Goal: Task Accomplishment & Management: Use online tool/utility

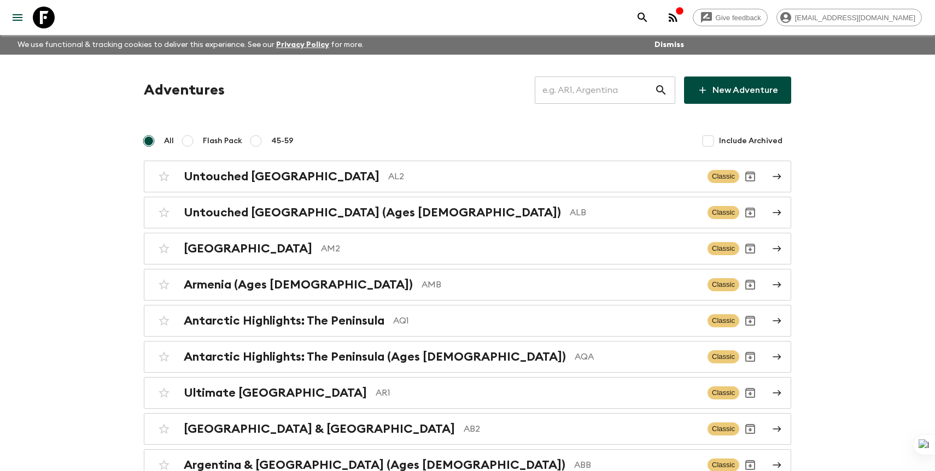
click at [597, 88] on input "text" at bounding box center [595, 90] width 120 height 31
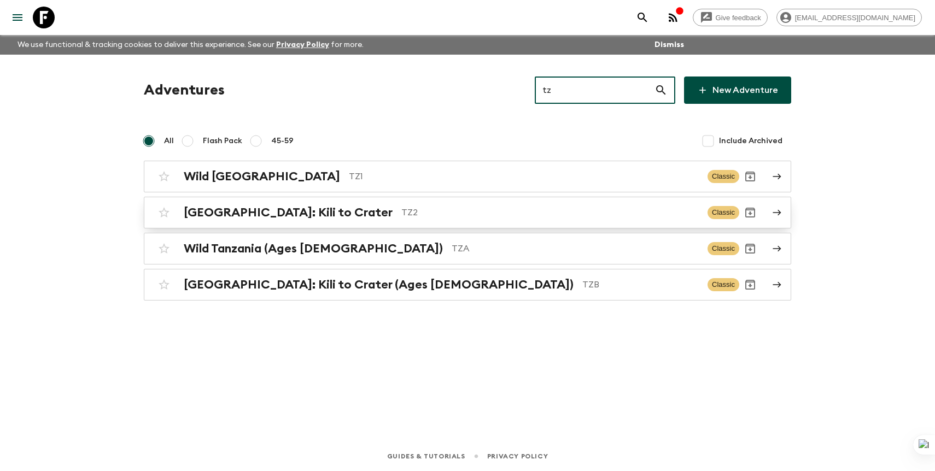
type input "tz"
click at [348, 224] on link "Tanzania: Kili to Crater TZ2 Classic" at bounding box center [467, 213] width 647 height 32
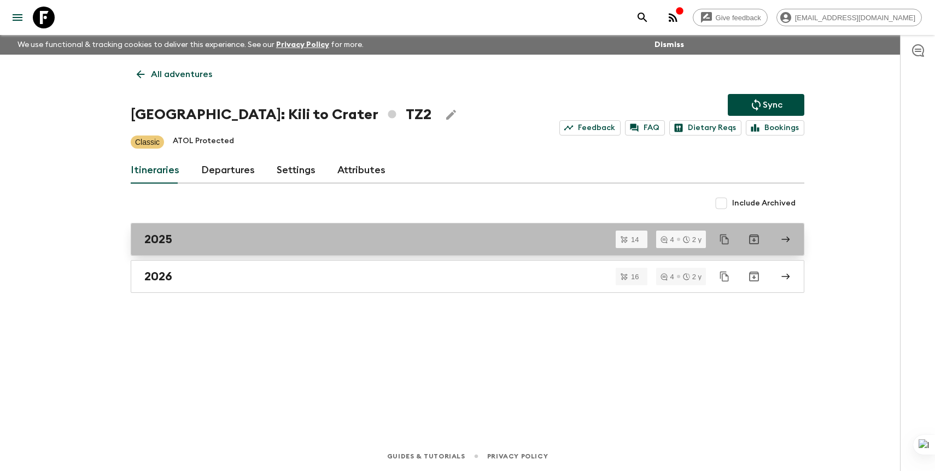
click at [296, 245] on div "2025" at bounding box center [456, 239] width 625 height 14
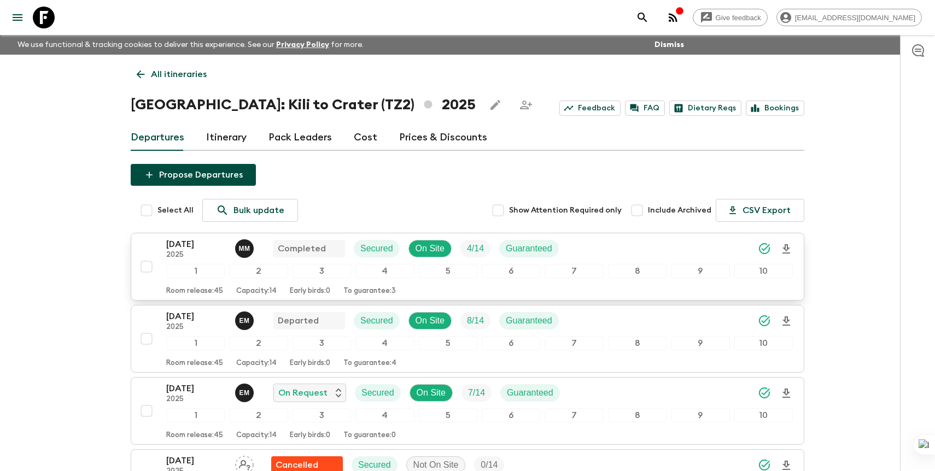
click at [173, 250] on p "26 Jul 2025" at bounding box center [196, 244] width 60 height 13
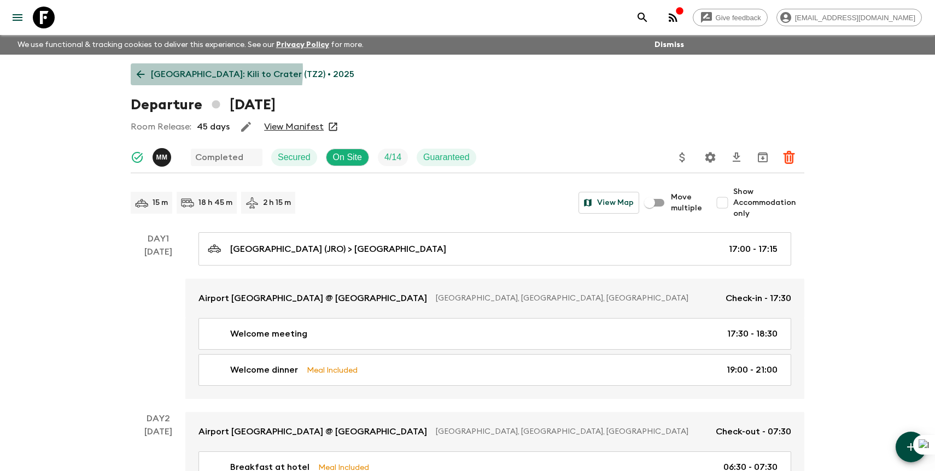
click at [167, 71] on p "Tanzania: Kili to Crater (TZ2) • 2025" at bounding box center [252, 74] width 203 height 13
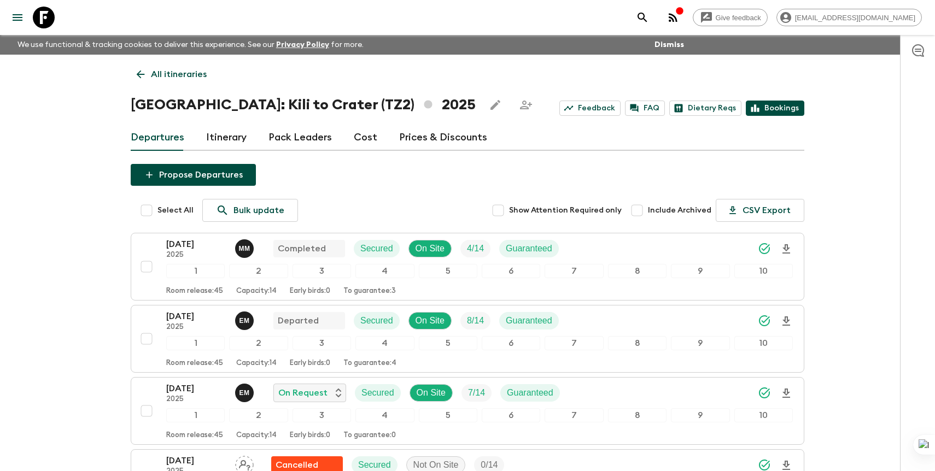
click at [773, 110] on link "Bookings" at bounding box center [775, 108] width 58 height 15
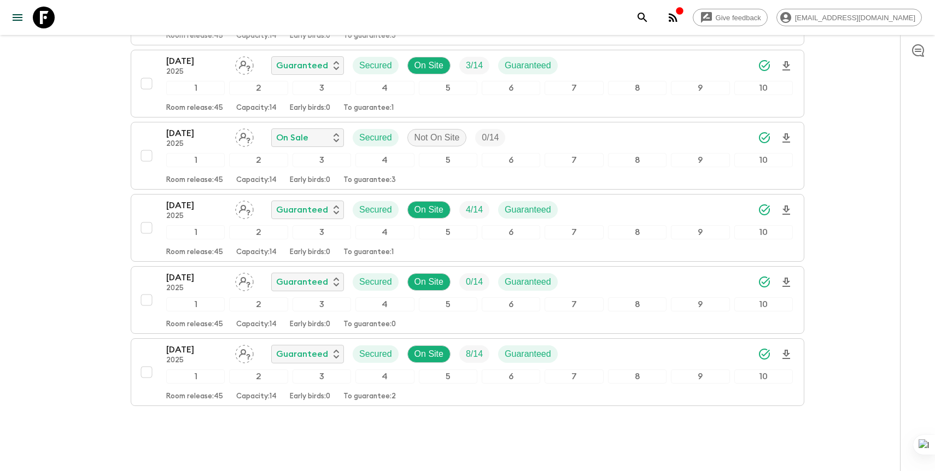
scroll to position [867, 0]
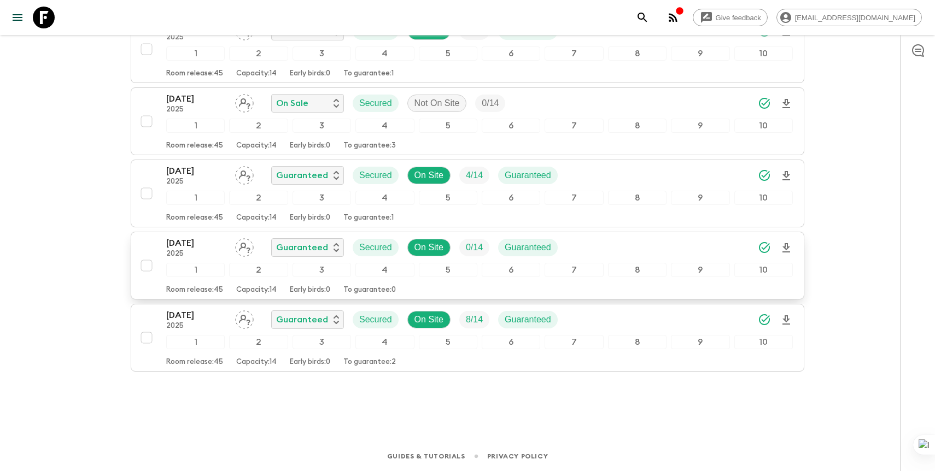
click at [605, 263] on div "1 2 3 4 5 6 7 8 9 10" at bounding box center [479, 270] width 626 height 14
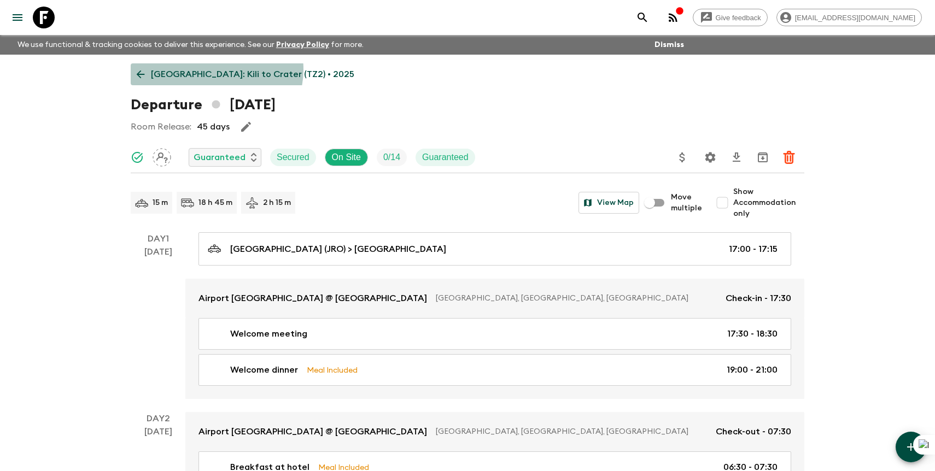
click at [214, 69] on p "Tanzania: Kili to Crater (TZ2) • 2025" at bounding box center [252, 74] width 203 height 13
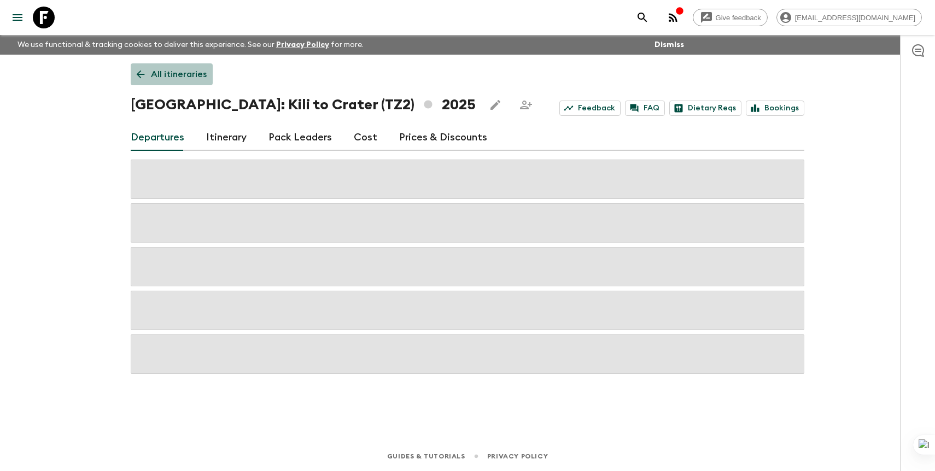
click at [191, 75] on p "All itineraries" at bounding box center [179, 74] width 56 height 13
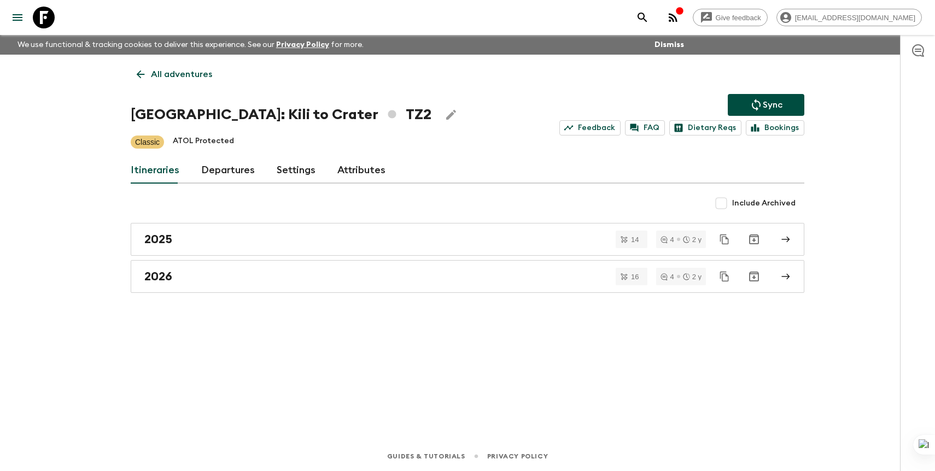
click at [240, 169] on link "Departures" at bounding box center [228, 170] width 54 height 26
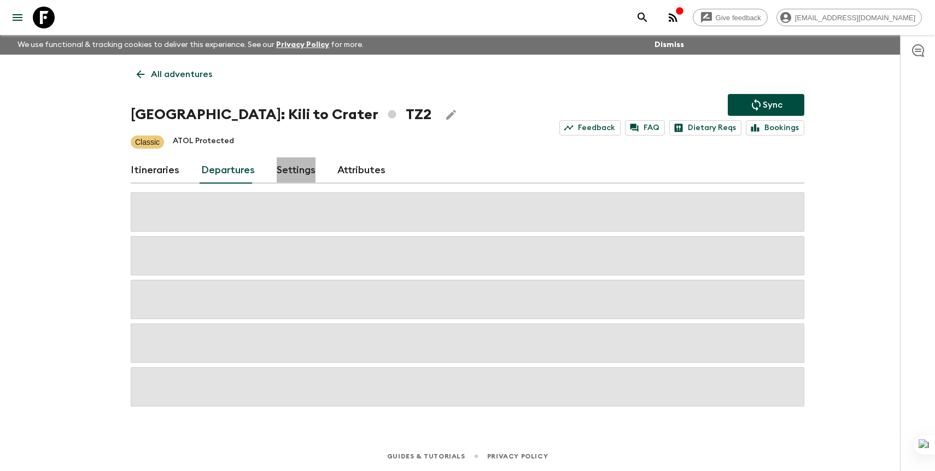
click at [301, 175] on link "Settings" at bounding box center [296, 170] width 39 height 26
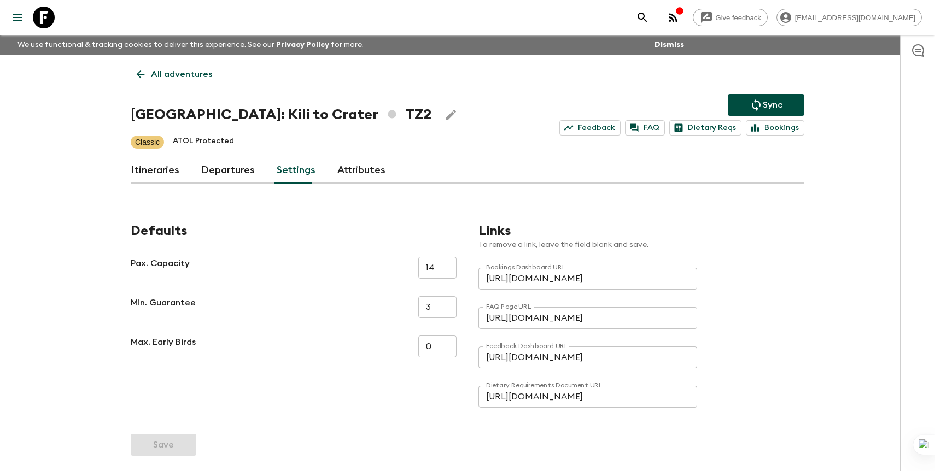
scroll to position [54, 0]
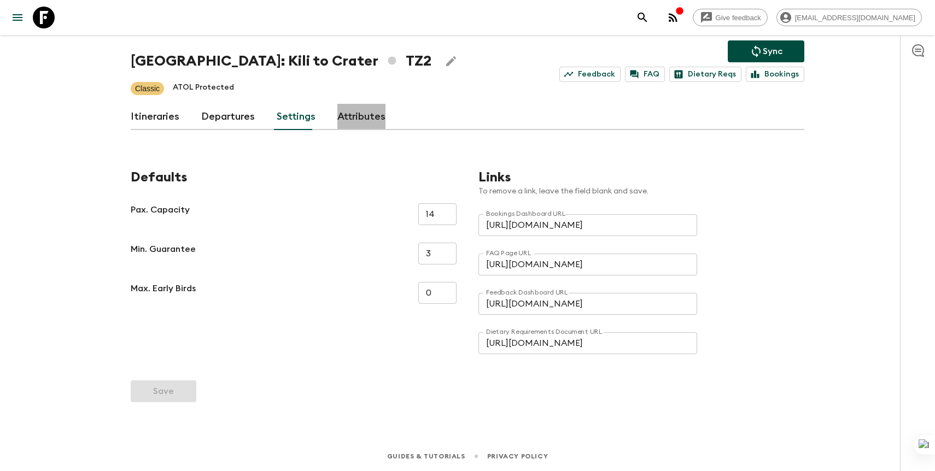
click at [359, 107] on link "Attributes" at bounding box center [361, 117] width 48 height 26
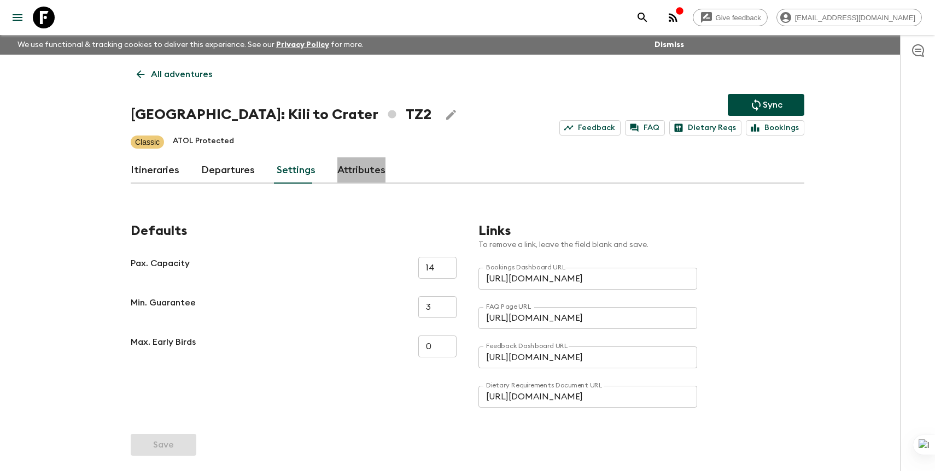
click at [440, 106] on button "Edit Adventure Title" at bounding box center [451, 115] width 22 height 22
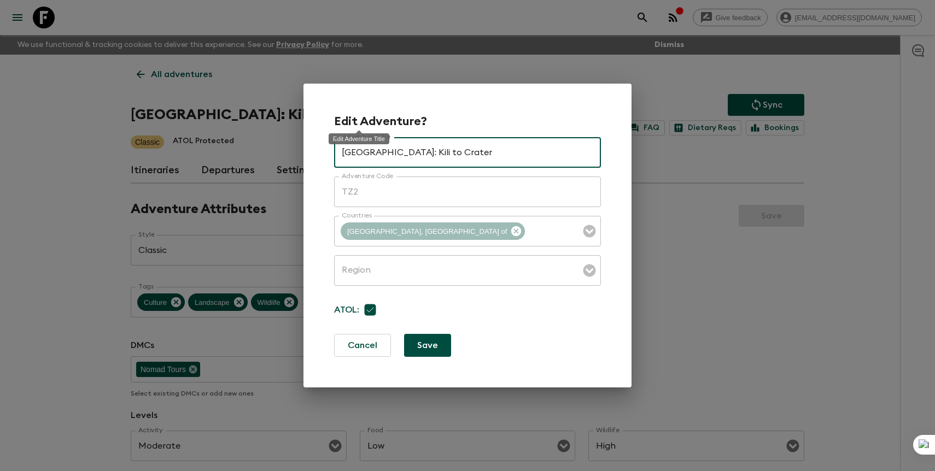
type input "Africa"
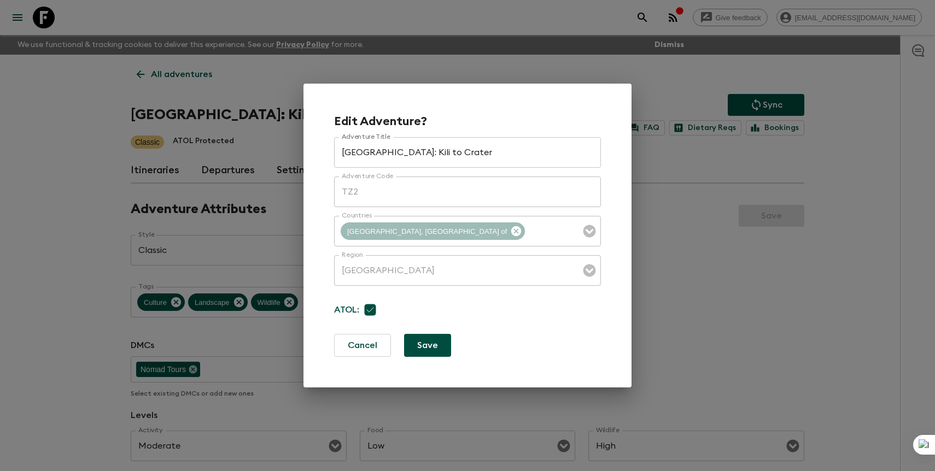
click at [380, 85] on div "Edit Adventure? Adventure Title Tanzania: Kili to Crater Adventure Title Advent…" at bounding box center [467, 236] width 328 height 304
click at [401, 61] on div "Edit Adventure? Adventure Title Tanzania: Kili to Crater Adventure Title Advent…" at bounding box center [467, 235] width 935 height 471
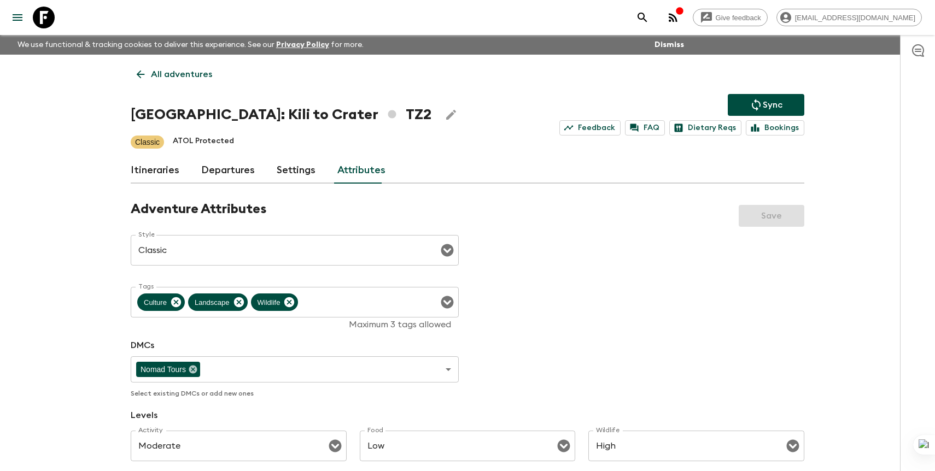
click at [212, 178] on link "Departures" at bounding box center [228, 170] width 54 height 26
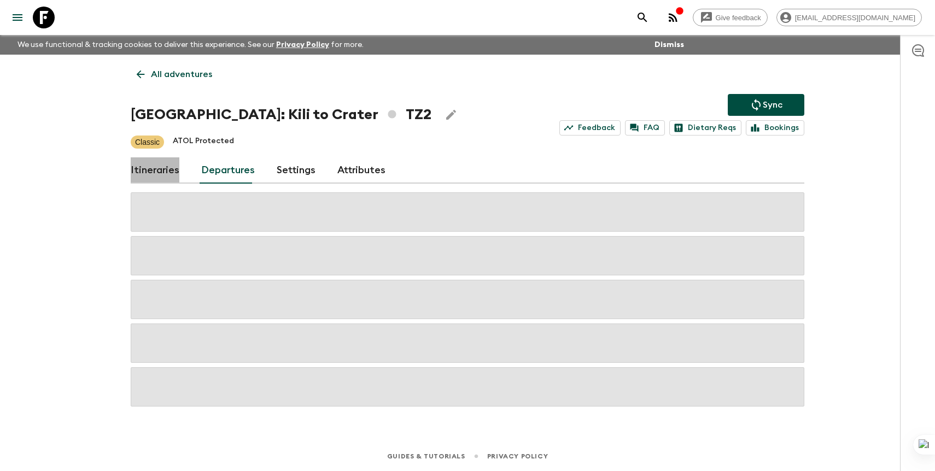
click at [160, 173] on link "Itineraries" at bounding box center [155, 170] width 49 height 26
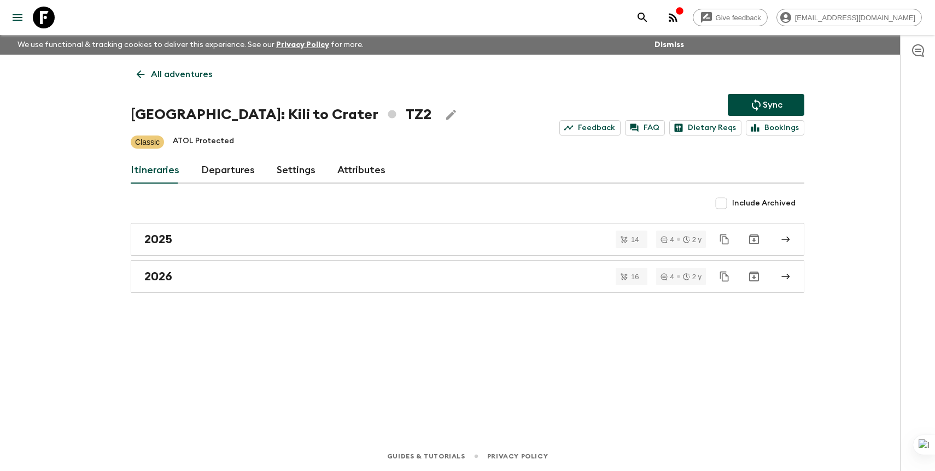
click at [238, 175] on link "Departures" at bounding box center [228, 170] width 54 height 26
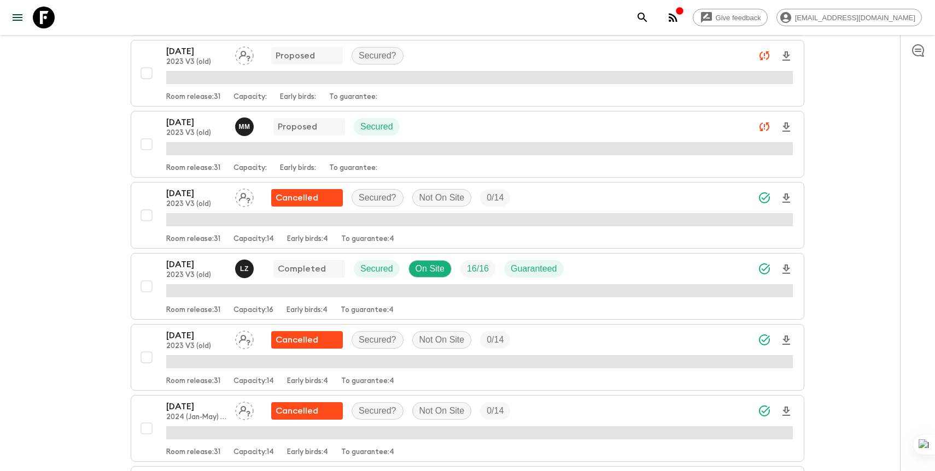
scroll to position [543, 0]
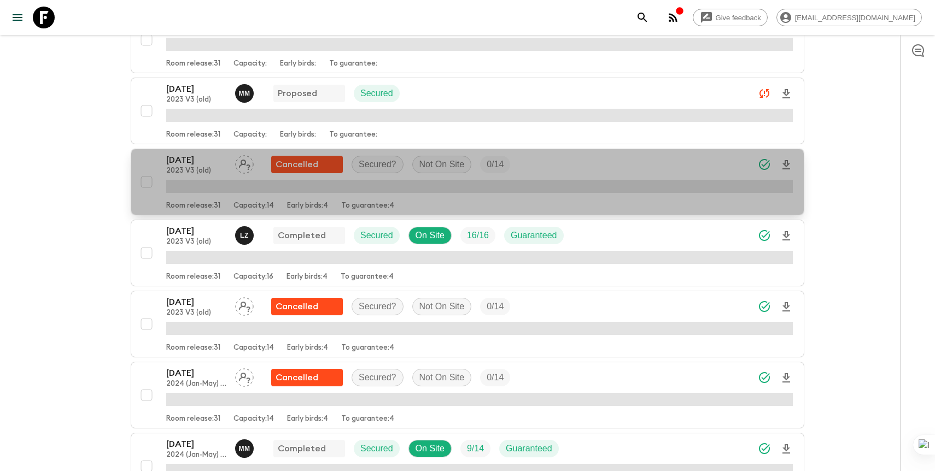
click at [564, 161] on div "02 Dec 2023 2023 V3 (old) Cancelled Secured? Not On Site 0 / 14" at bounding box center [479, 165] width 626 height 22
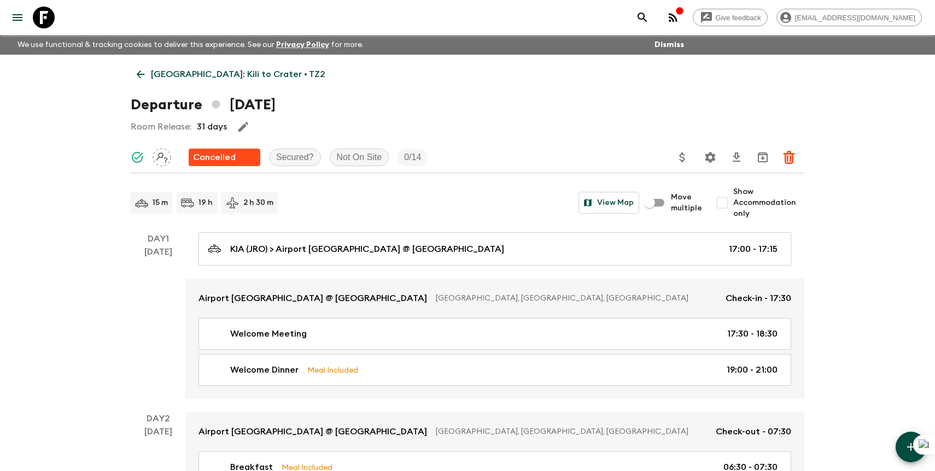
click at [230, 66] on link "Tanzania: Kili to Crater • TZ2" at bounding box center [231, 74] width 201 height 22
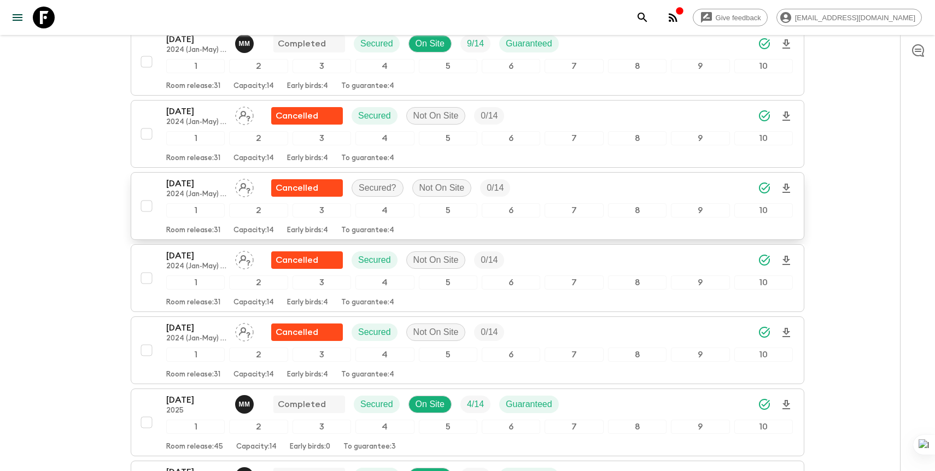
scroll to position [927, 0]
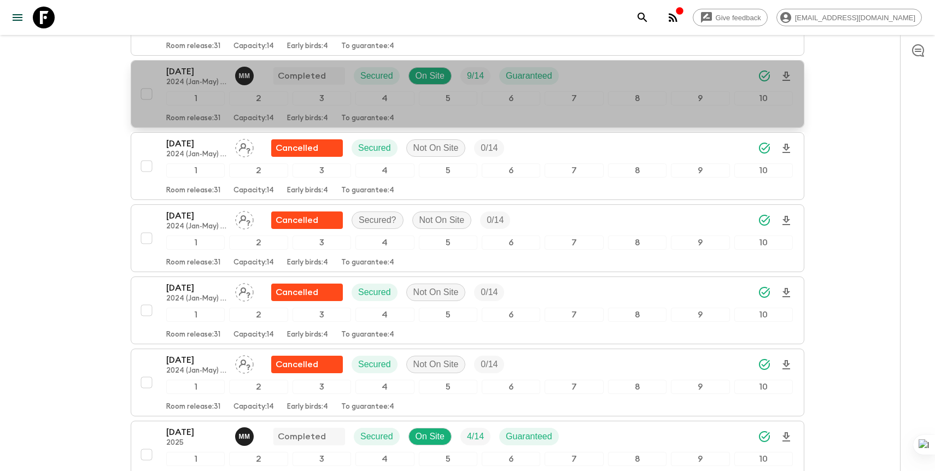
click at [619, 76] on div "27 Jan 2024 2024 (Jan-May) (old) M M Completed Secured On Site 9 / 14 Guaranteed" at bounding box center [479, 76] width 626 height 22
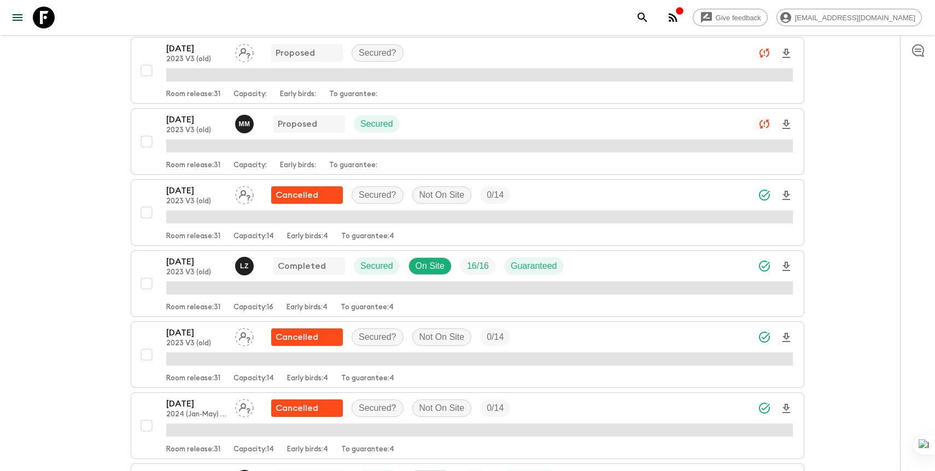
scroll to position [854, 0]
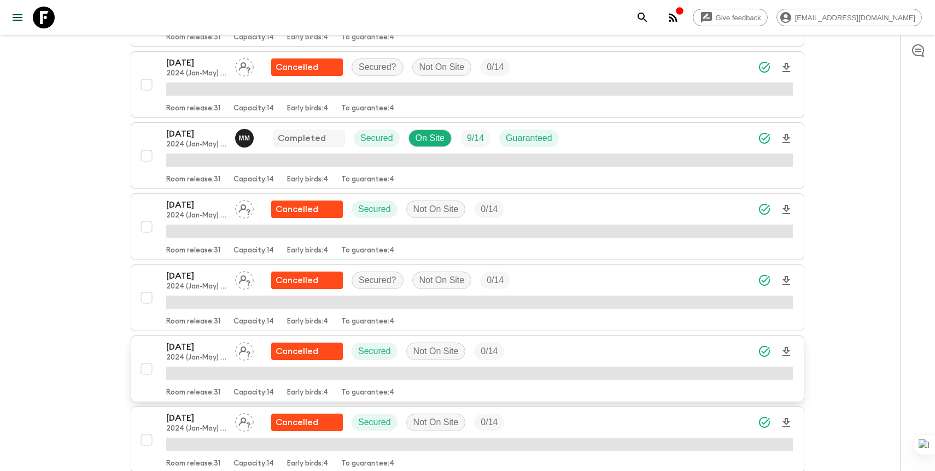
click at [204, 351] on p "23 Mar 2024" at bounding box center [196, 347] width 60 height 13
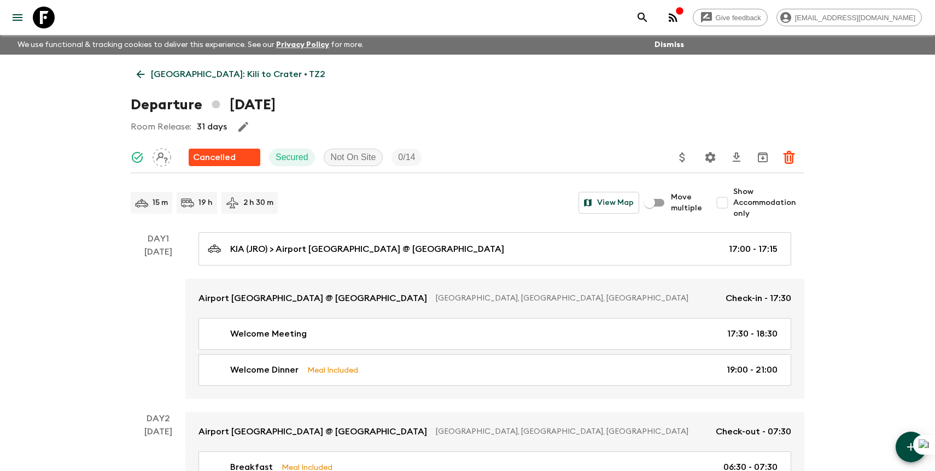
click at [222, 72] on p "Tanzania: Kili to Crater • TZ2" at bounding box center [238, 74] width 174 height 13
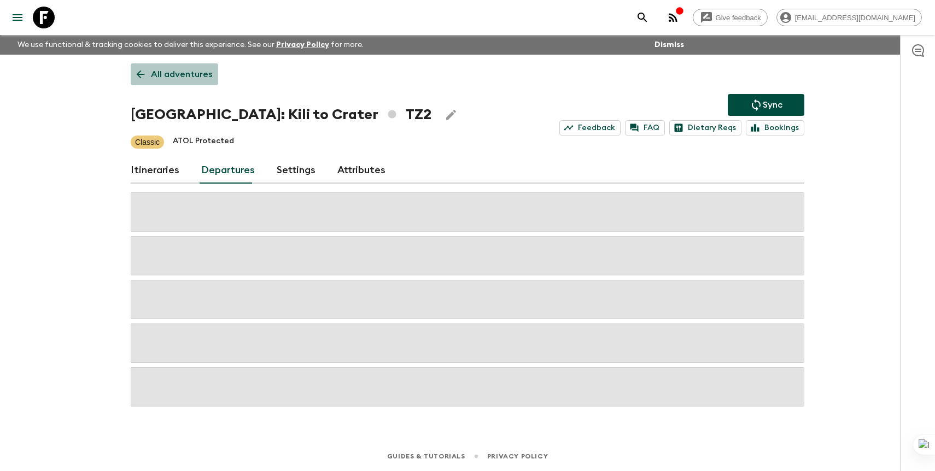
click at [174, 71] on p "All adventures" at bounding box center [181, 74] width 61 height 13
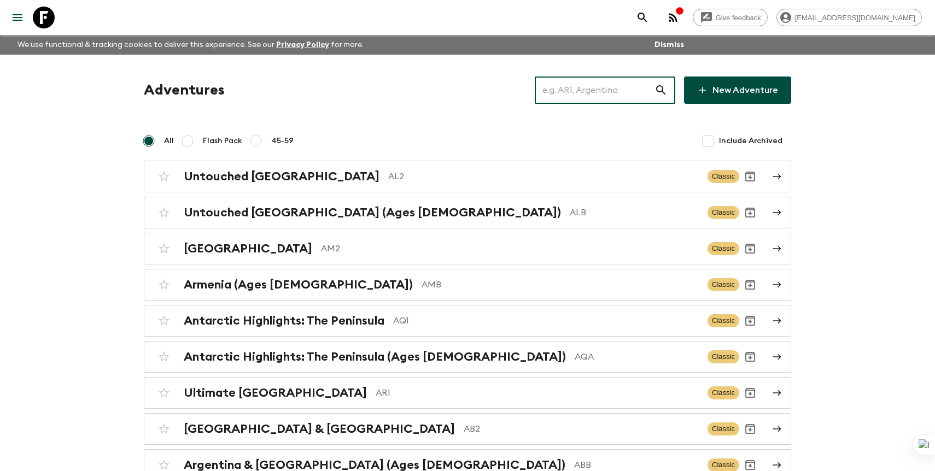
click at [606, 89] on input "text" at bounding box center [595, 90] width 120 height 31
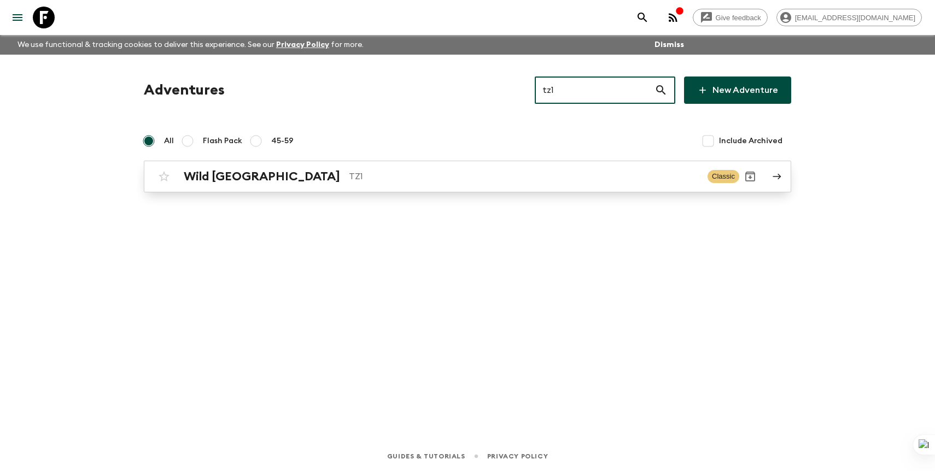
type input "tz1"
click at [442, 183] on div "Wild Tanzania TZ1" at bounding box center [441, 176] width 515 height 14
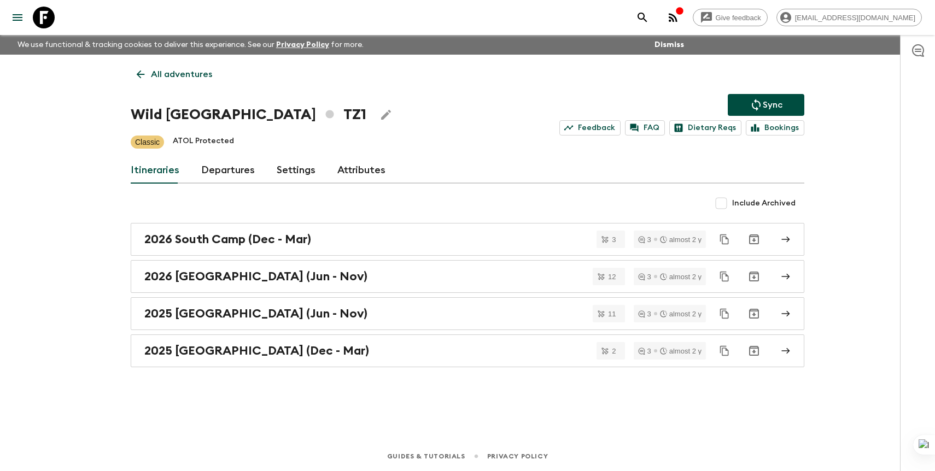
click at [204, 171] on link "Departures" at bounding box center [228, 170] width 54 height 26
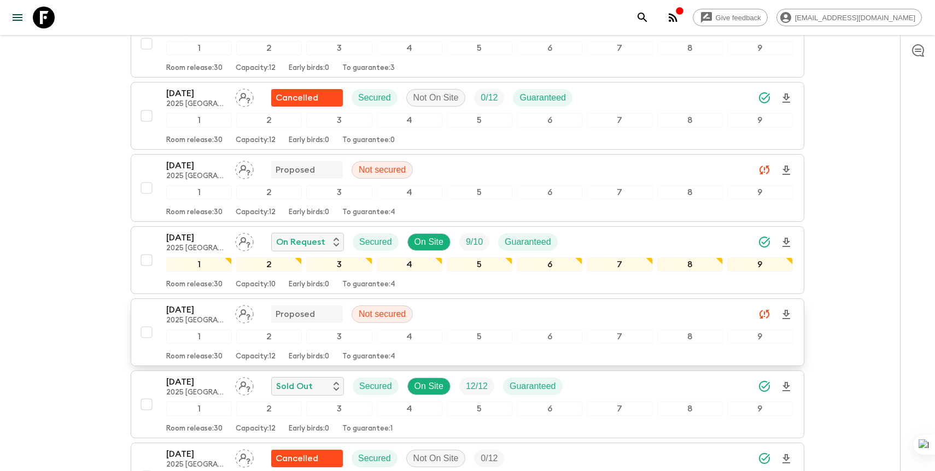
scroll to position [1221, 0]
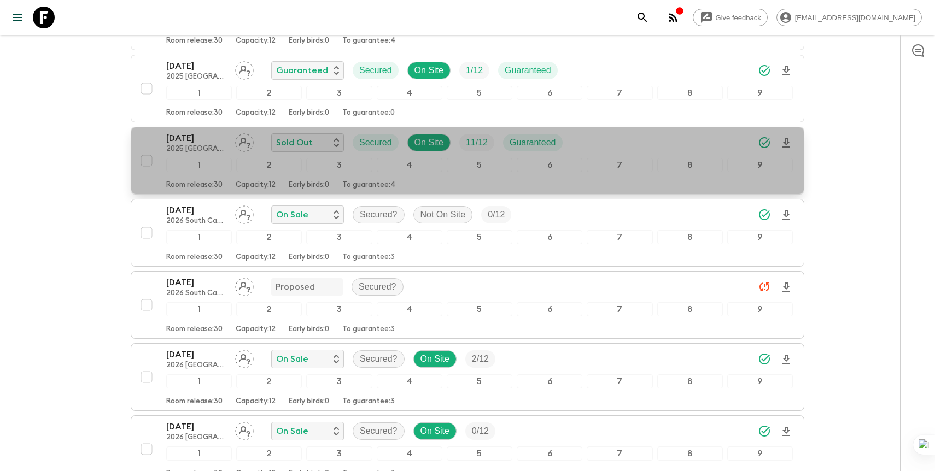
click at [621, 150] on div "[DATE] 2025 [GEOGRAPHIC_DATA] (Dec - Mar) Sold Out Secured On Site 11 / 12 Guar…" at bounding box center [479, 143] width 626 height 22
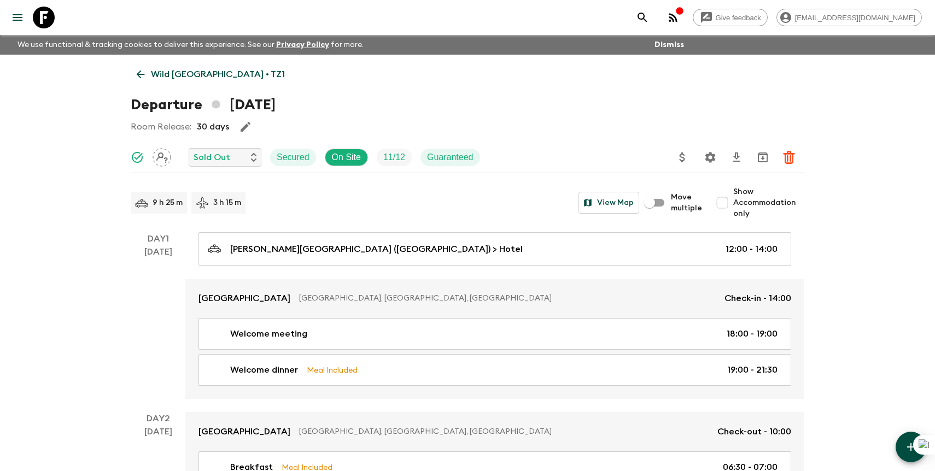
click at [157, 78] on p "Wild [GEOGRAPHIC_DATA] • TZ1" at bounding box center [218, 74] width 134 height 13
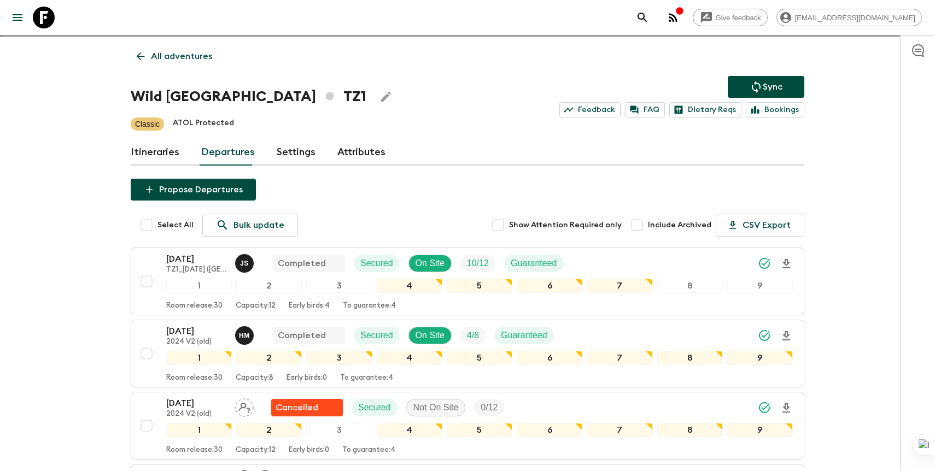
scroll to position [22, 0]
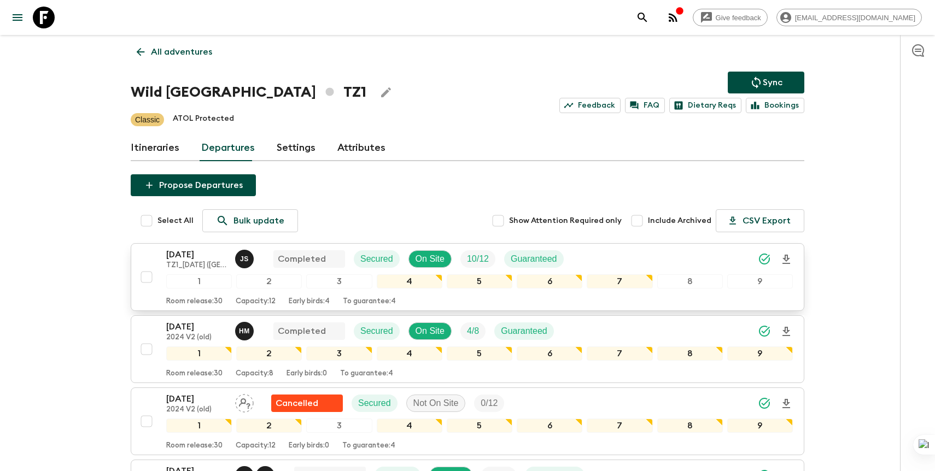
click at [592, 263] on div "[DATE] TZ1_[DATE] ([GEOGRAPHIC_DATA]) J S Completed Secured On Site 10 / 12 Gua…" at bounding box center [479, 259] width 626 height 22
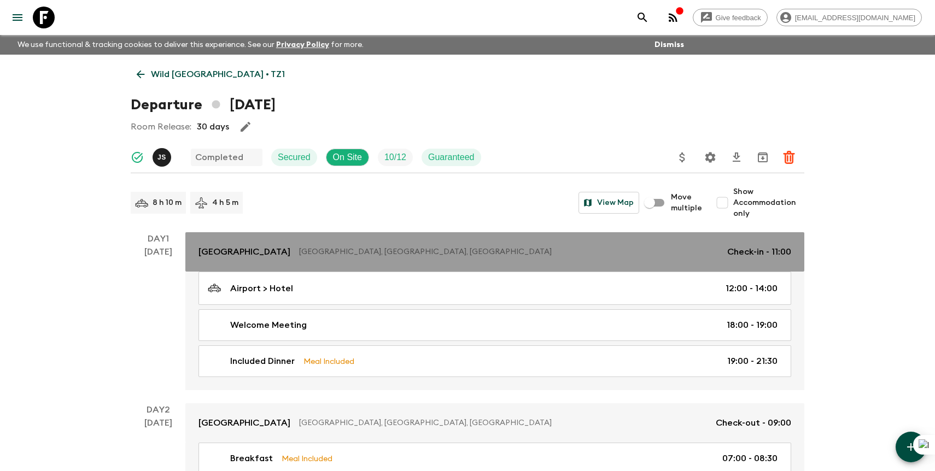
click at [415, 249] on p "[GEOGRAPHIC_DATA], [GEOGRAPHIC_DATA], [GEOGRAPHIC_DATA]" at bounding box center [508, 252] width 419 height 11
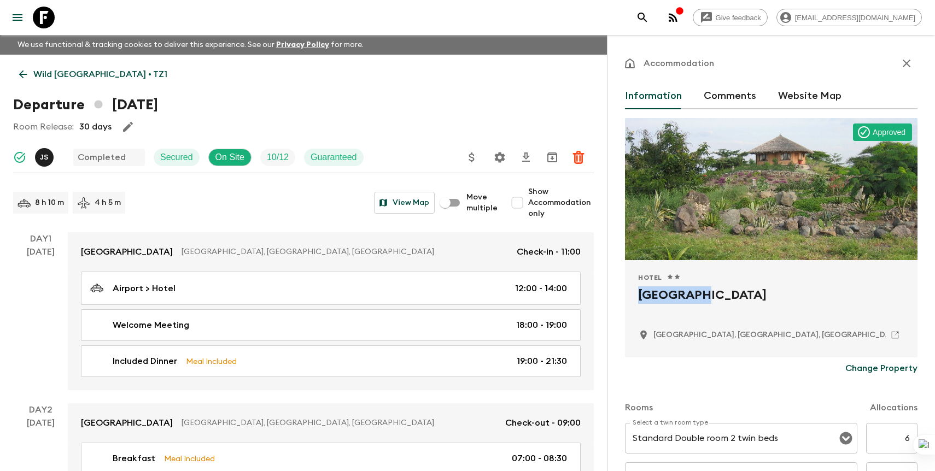
drag, startPoint x: 708, startPoint y: 297, endPoint x: 637, endPoint y: 297, distance: 71.1
click at [637, 297] on div "Hotel 1 Star 2 Stars 3 Stars 4 Stars 5 Stars Kia Lodge [GEOGRAPHIC_DATA], [GEOG…" at bounding box center [771, 308] width 292 height 97
copy h2 "[GEOGRAPHIC_DATA]"
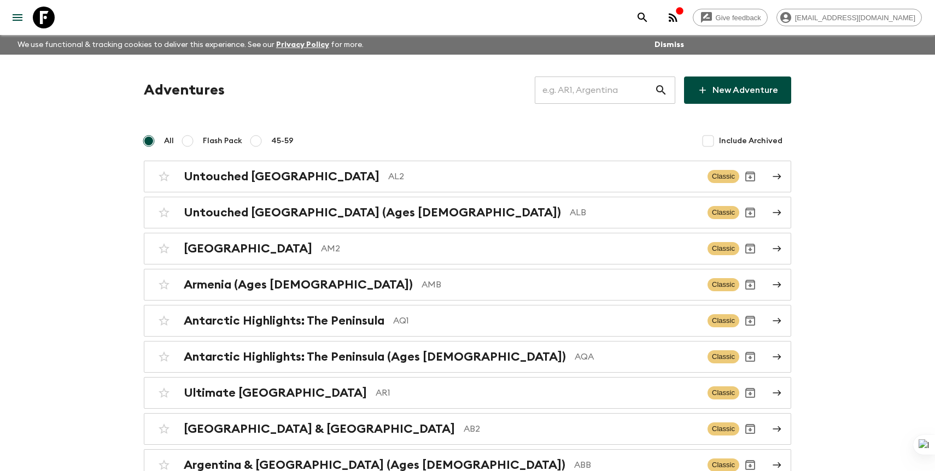
click at [581, 99] on input "text" at bounding box center [595, 90] width 120 height 31
click at [575, 94] on input "text" at bounding box center [595, 90] width 120 height 31
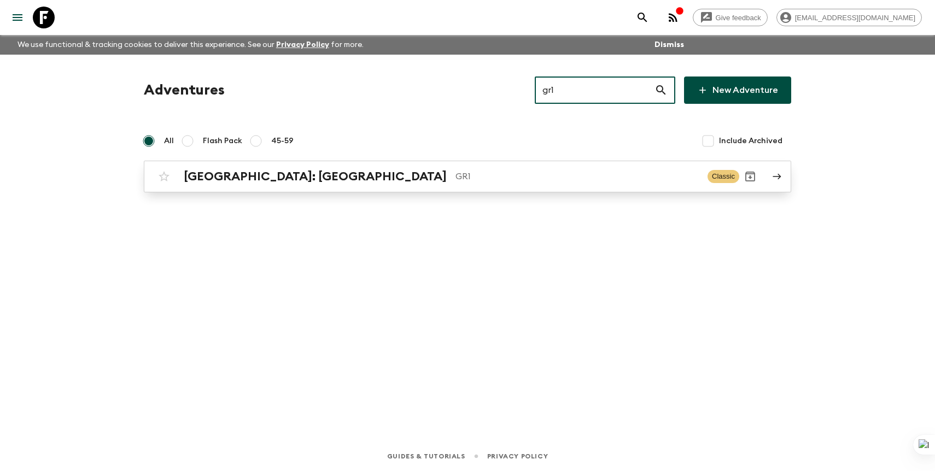
type input "gr1"
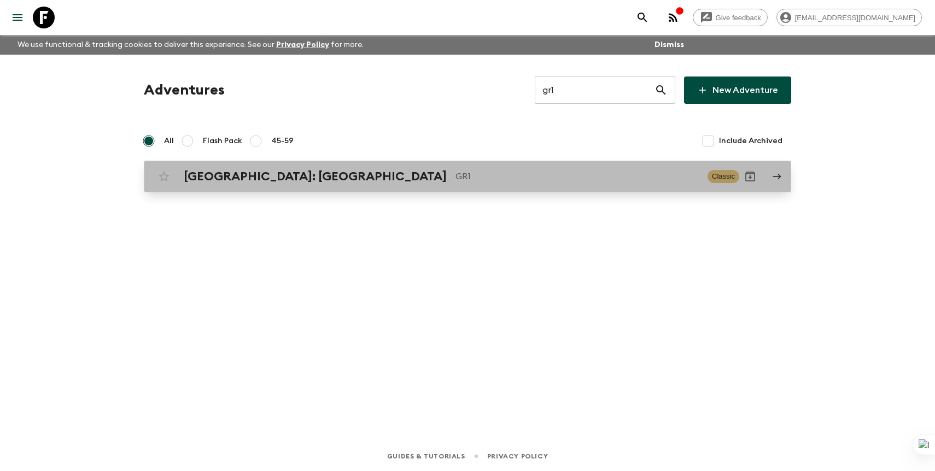
click at [469, 170] on p "GR1" at bounding box center [576, 176] width 243 height 13
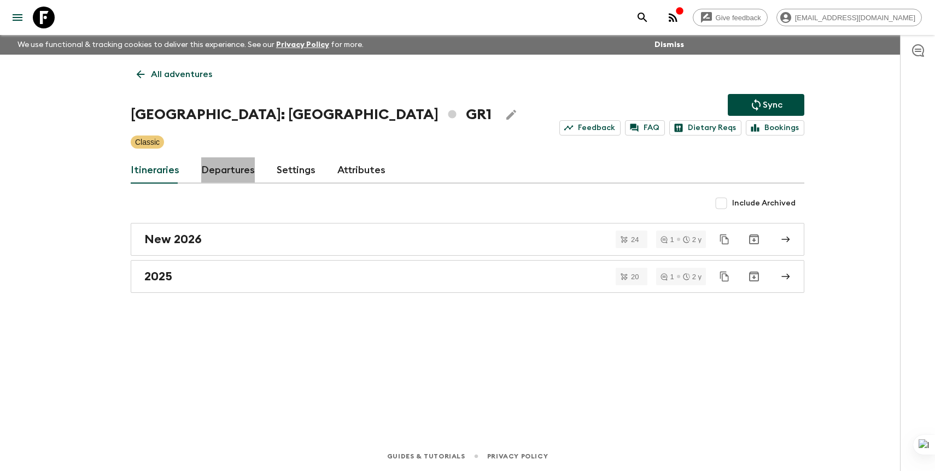
click at [234, 170] on link "Departures" at bounding box center [228, 170] width 54 height 26
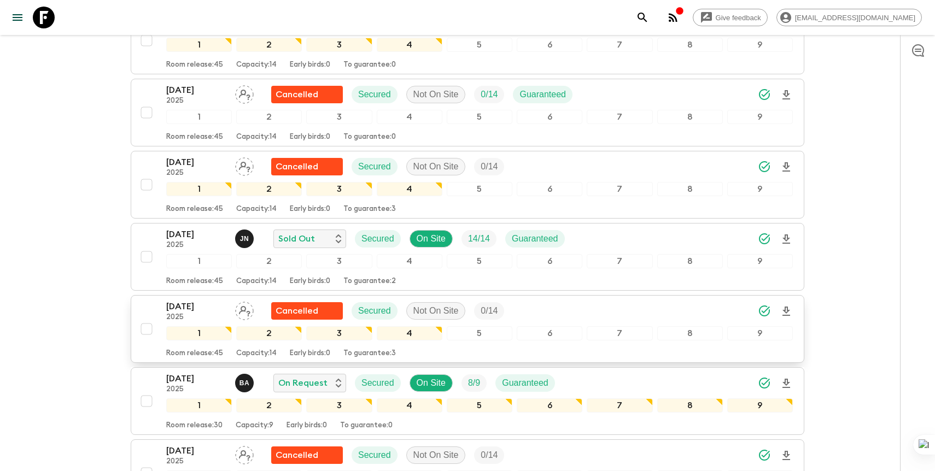
scroll to position [960, 0]
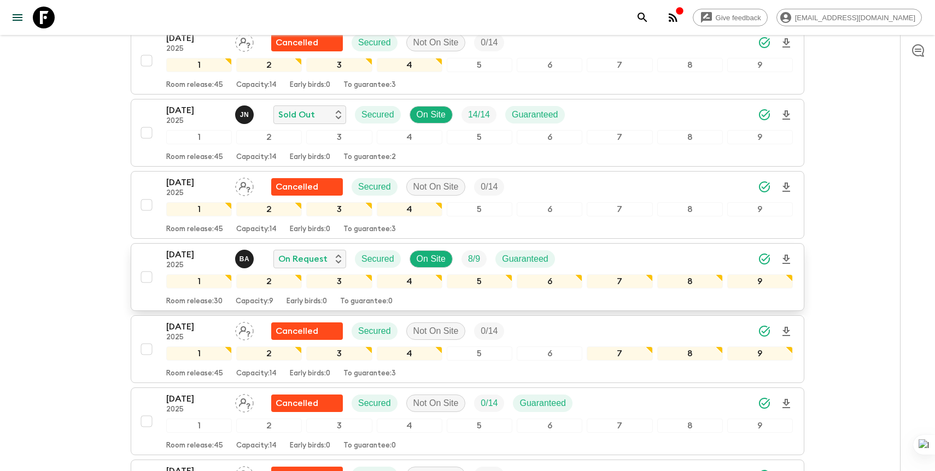
click at [204, 255] on p "11 Sep 2025" at bounding box center [196, 254] width 60 height 13
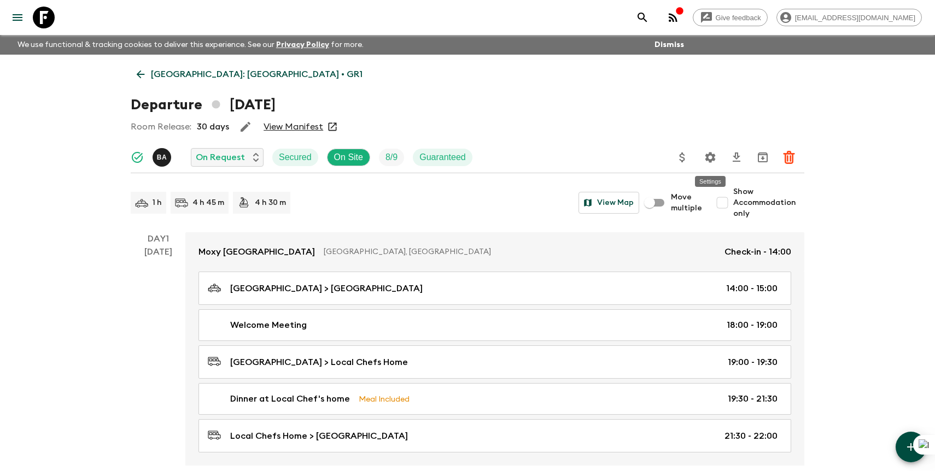
click at [709, 155] on icon "Settings" at bounding box center [710, 157] width 10 height 10
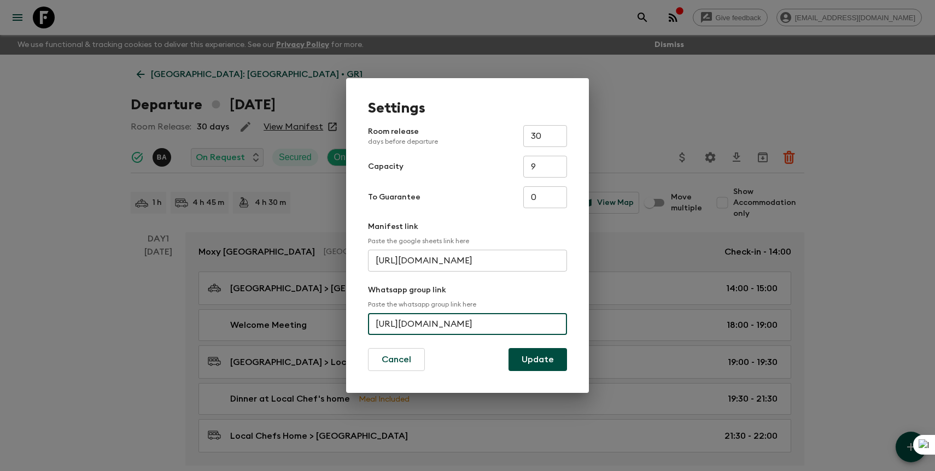
click at [433, 324] on input "https://chat.whatsapp.com/EBYG2X74UTC2mCiOrQp4EZ" at bounding box center [467, 324] width 199 height 22
click at [389, 322] on input "https://chat.whatsapp.com/EBYG2X74UTC2mCiOrQp4EZ" at bounding box center [467, 324] width 199 height 22
